Goal: Transaction & Acquisition: Purchase product/service

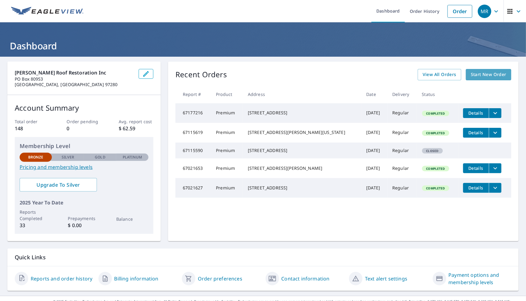
click at [480, 75] on span "Start New Order" at bounding box center [489, 75] width 36 height 8
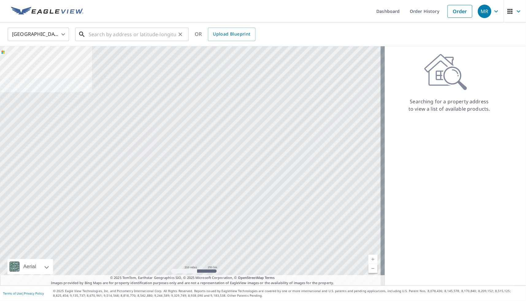
click at [107, 38] on input "text" at bounding box center [132, 34] width 87 height 17
click at [160, 13] on ul "Dashboard Order History Order" at bounding box center [281, 11] width 389 height 22
click at [114, 33] on input "text" at bounding box center [132, 34] width 87 height 17
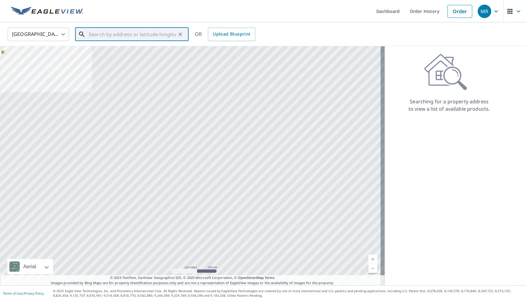
paste input "[STREET_ADDRESS][PERSON_NAME]"
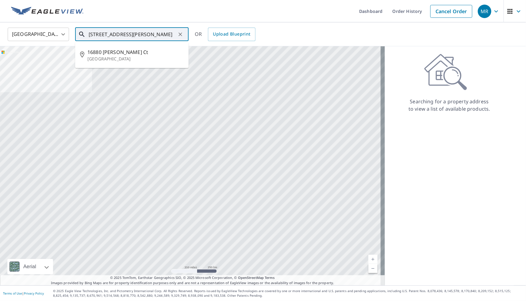
type input "[STREET_ADDRESS][PERSON_NAME]"
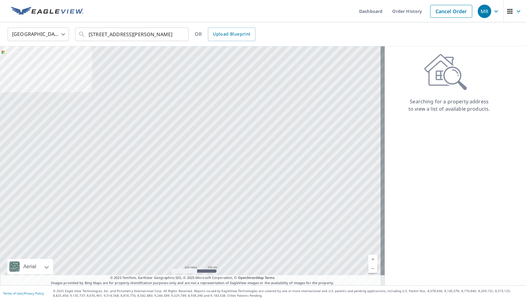
scroll to position [0, 0]
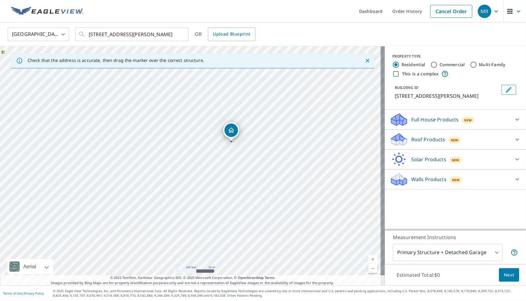
click at [489, 138] on div "Roof Products New" at bounding box center [450, 140] width 120 height 14
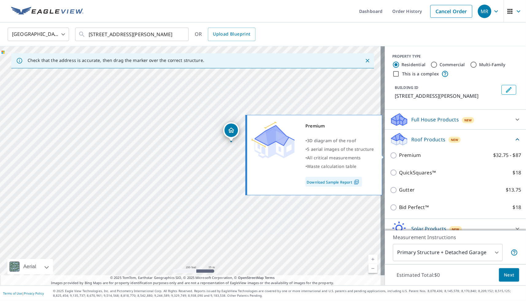
click at [391, 156] on input "Premium $32.75 - $87" at bounding box center [394, 155] width 9 height 7
checkbox input "true"
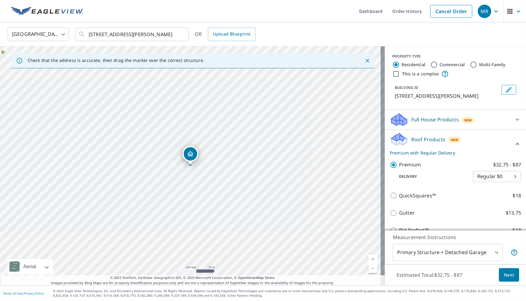
click at [506, 274] on span "Next" at bounding box center [509, 276] width 10 height 8
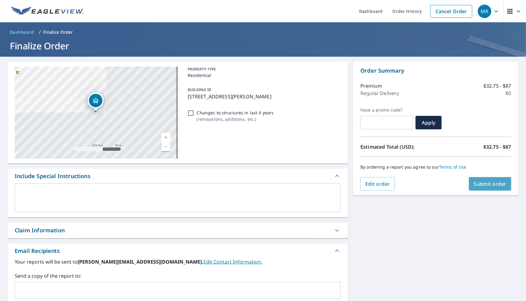
click at [492, 180] on button "Submit order" at bounding box center [490, 184] width 43 height 14
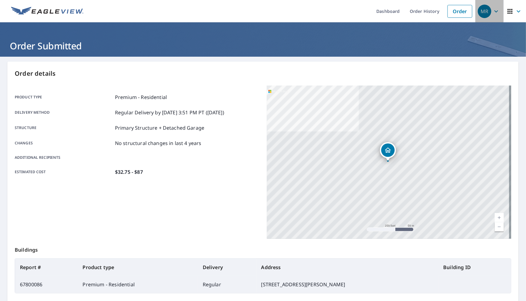
click at [485, 14] on div "MR" at bounding box center [485, 12] width 14 height 14
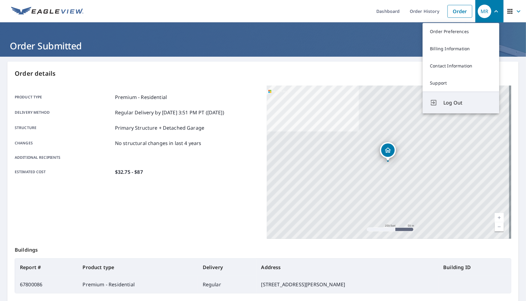
click at [460, 100] on span "Log Out" at bounding box center [468, 102] width 48 height 7
